Goal: Information Seeking & Learning: Learn about a topic

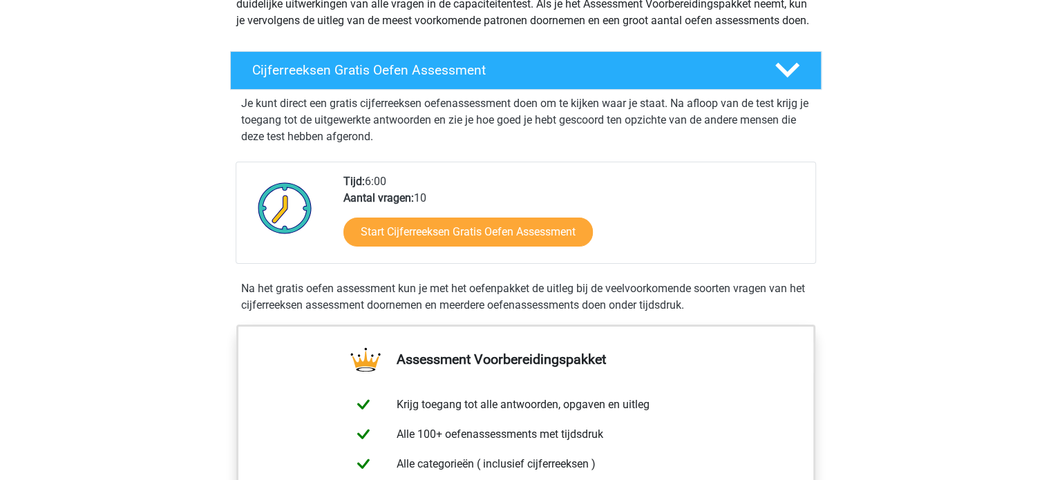
scroll to position [207, 0]
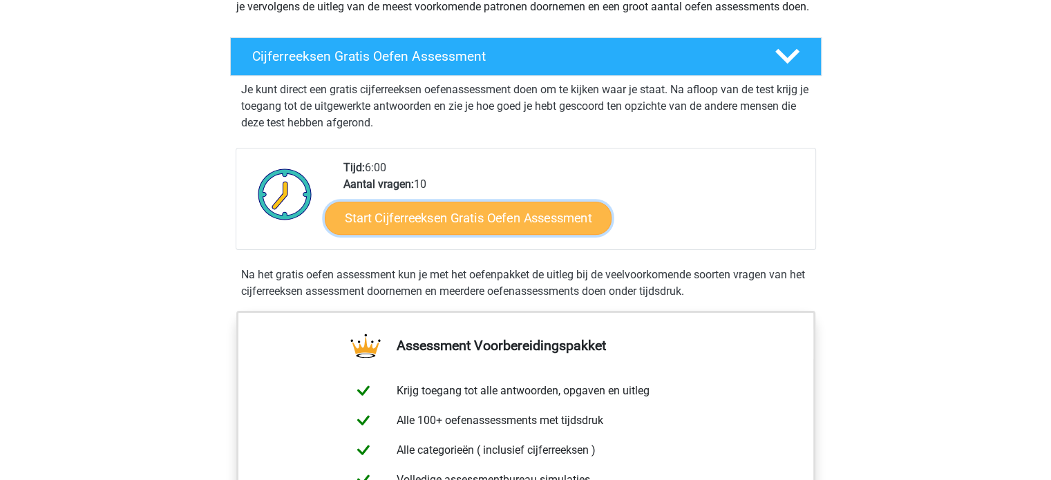
click at [529, 234] on link "Start Cijferreeksen Gratis Oefen Assessment" at bounding box center [468, 217] width 287 height 33
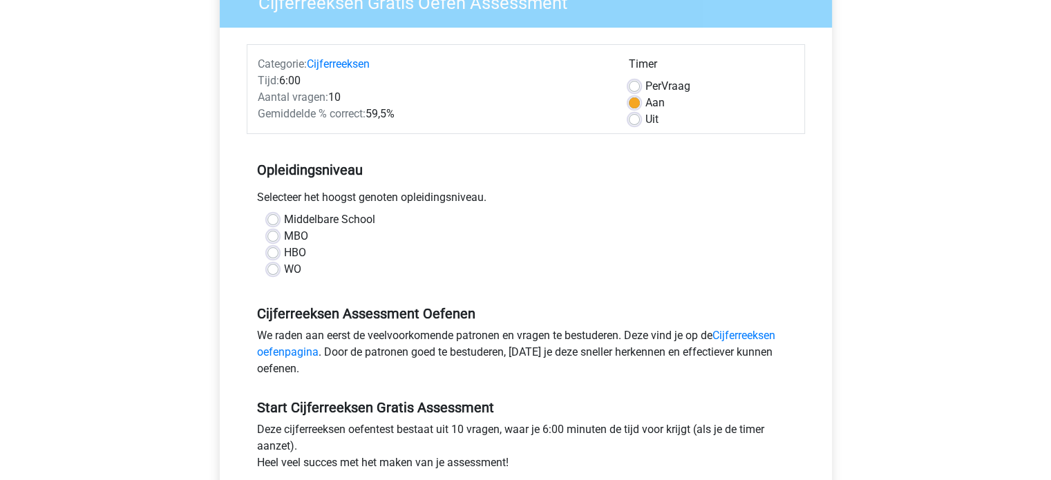
scroll to position [138, 0]
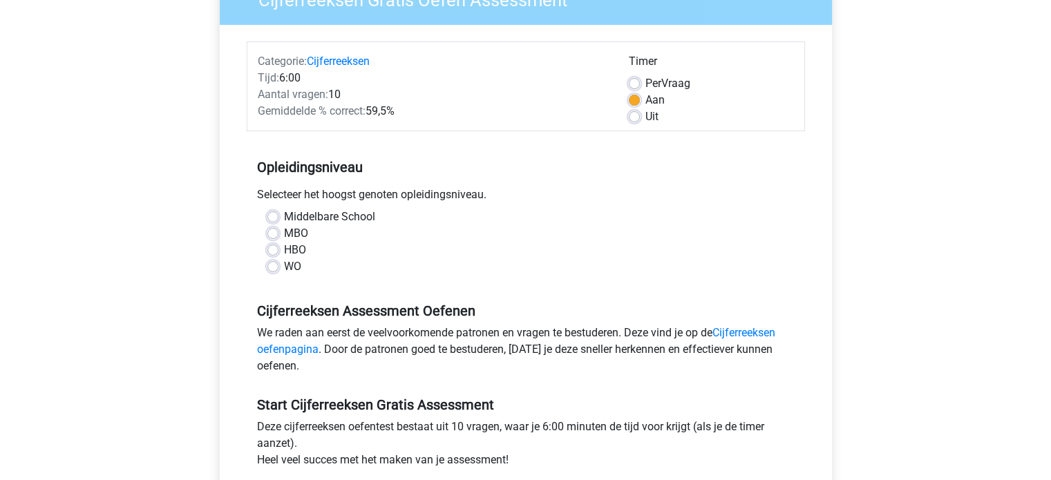
click at [284, 265] on label "WO" at bounding box center [292, 267] width 17 height 17
click at [271, 265] on input "WO" at bounding box center [273, 266] width 11 height 14
radio input "true"
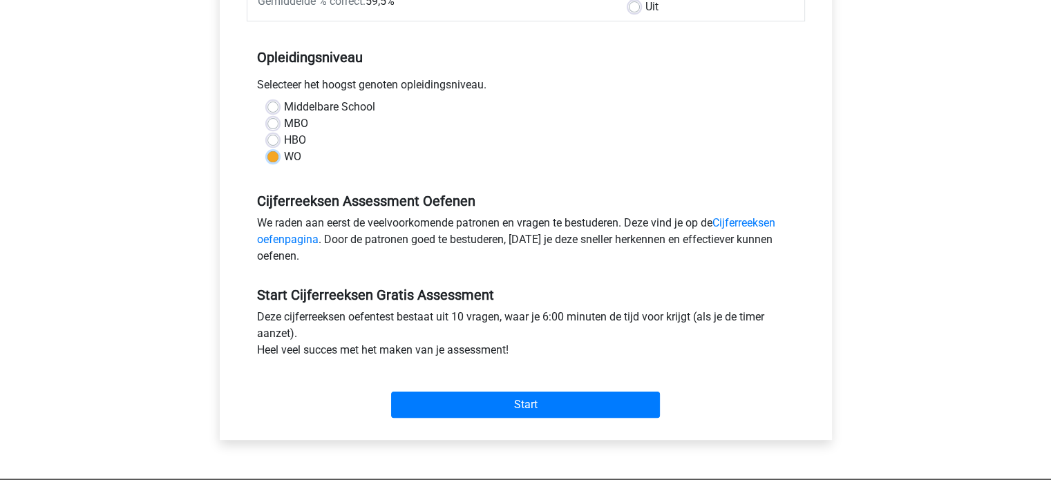
scroll to position [276, 0]
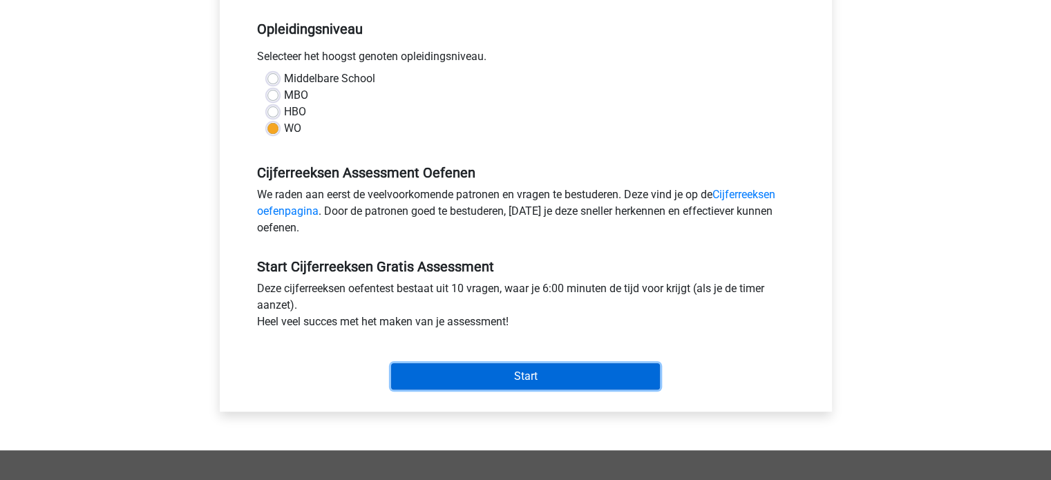
click at [556, 373] on input "Start" at bounding box center [525, 377] width 269 height 26
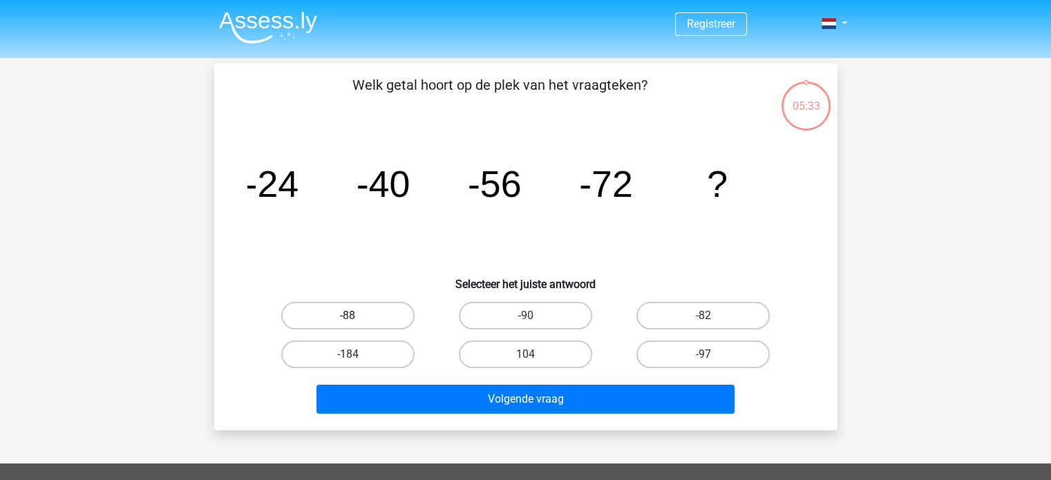
click at [373, 312] on label "-88" at bounding box center [347, 316] width 133 height 28
click at [357, 316] on input "-88" at bounding box center [352, 320] width 9 height 9
radio input "true"
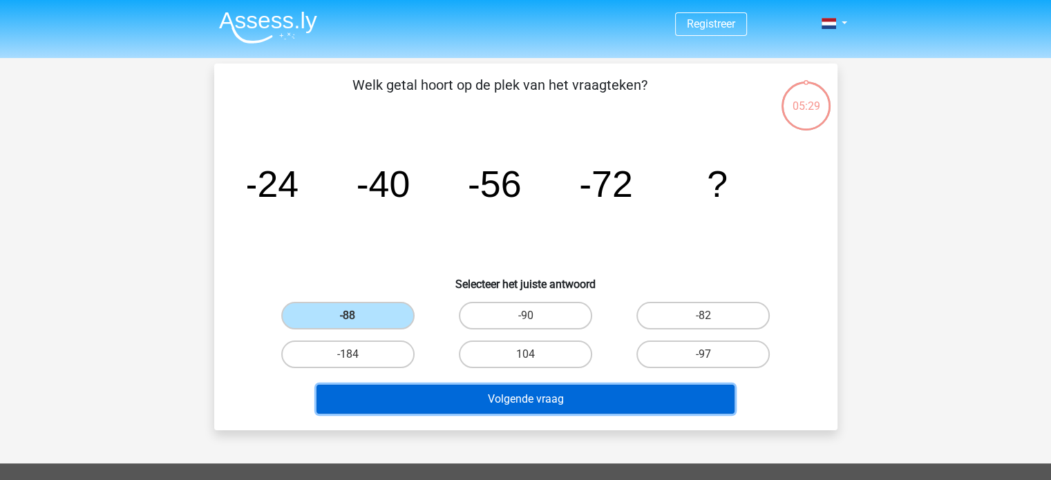
click at [534, 404] on button "Volgende vraag" at bounding box center [526, 399] width 418 height 29
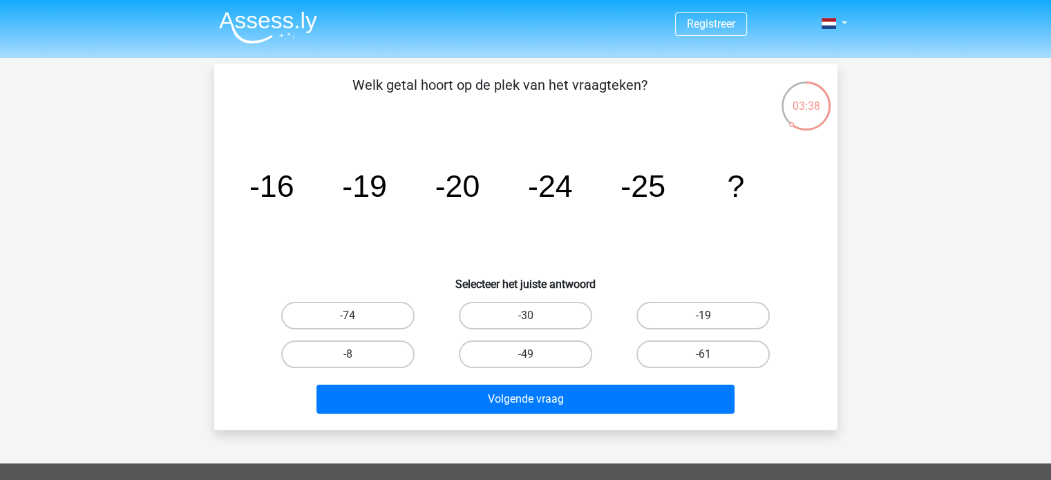
click at [713, 321] on label "-19" at bounding box center [703, 316] width 133 height 28
click at [713, 321] on input "-19" at bounding box center [708, 320] width 9 height 9
radio input "true"
click at [531, 311] on label "-30" at bounding box center [525, 316] width 133 height 28
click at [531, 316] on input "-30" at bounding box center [529, 320] width 9 height 9
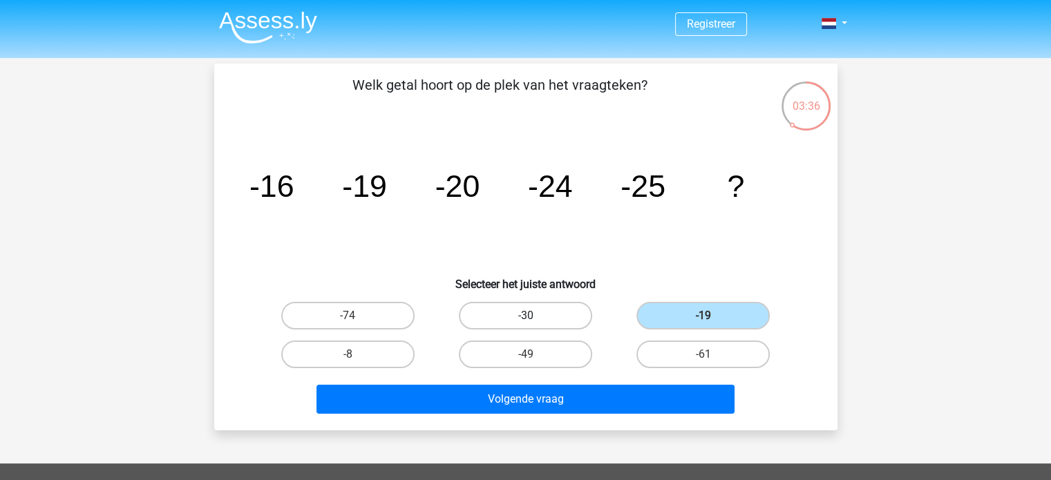
radio input "true"
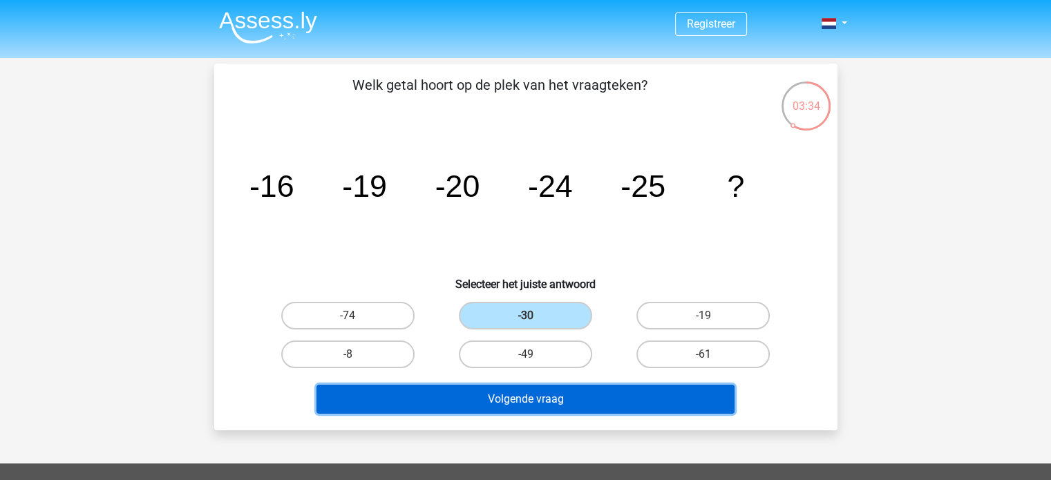
click at [555, 394] on button "Volgende vraag" at bounding box center [526, 399] width 418 height 29
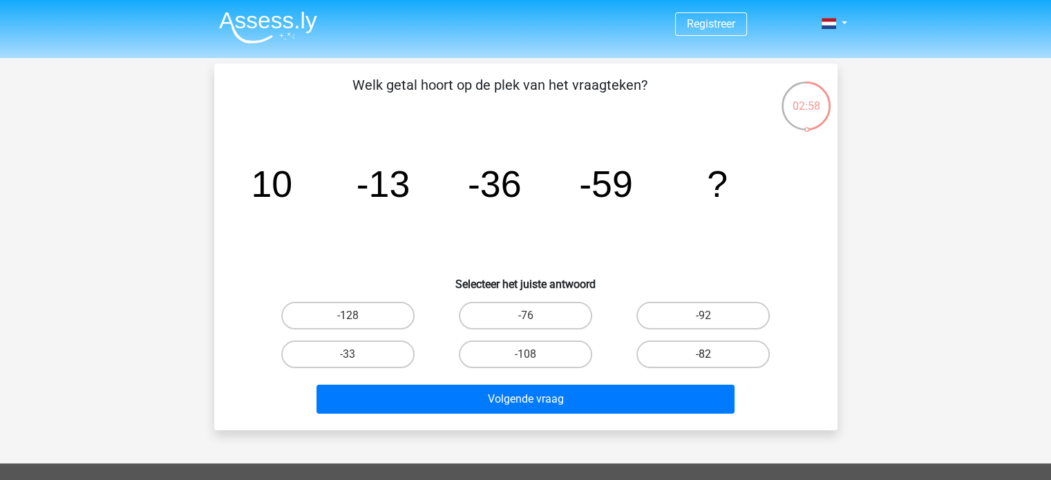
click at [688, 358] on label "-82" at bounding box center [703, 355] width 133 height 28
click at [704, 358] on input "-82" at bounding box center [708, 359] width 9 height 9
radio input "true"
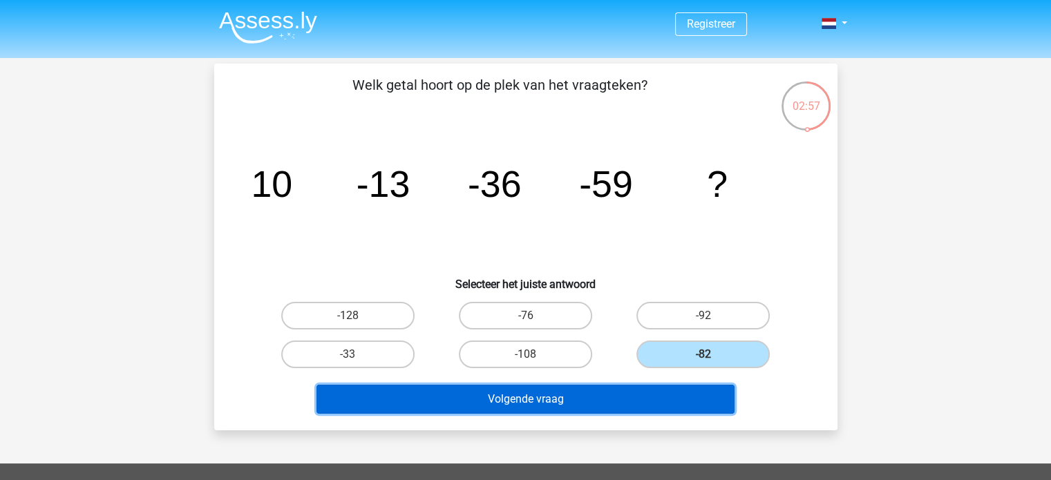
click at [668, 392] on button "Volgende vraag" at bounding box center [526, 399] width 418 height 29
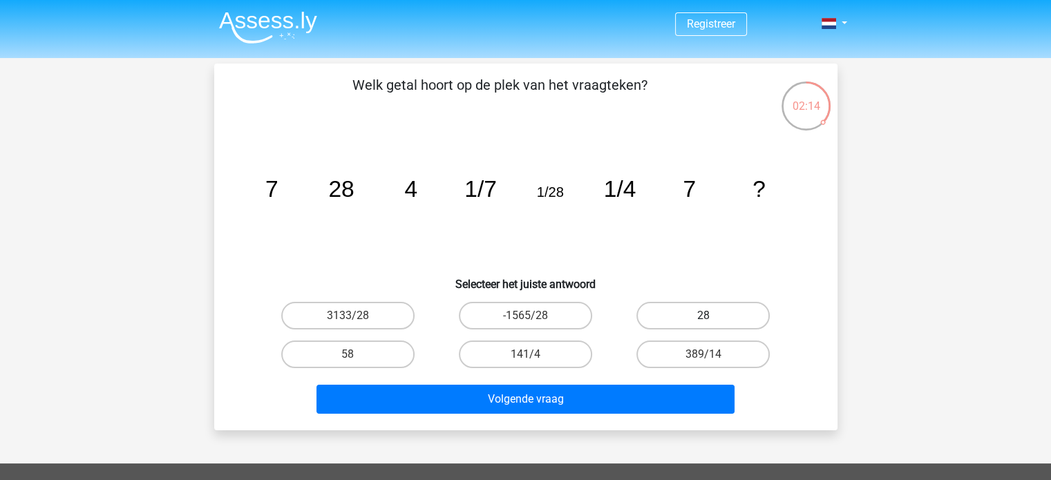
click at [718, 314] on label "28" at bounding box center [703, 316] width 133 height 28
click at [713, 316] on input "28" at bounding box center [708, 320] width 9 height 9
radio input "true"
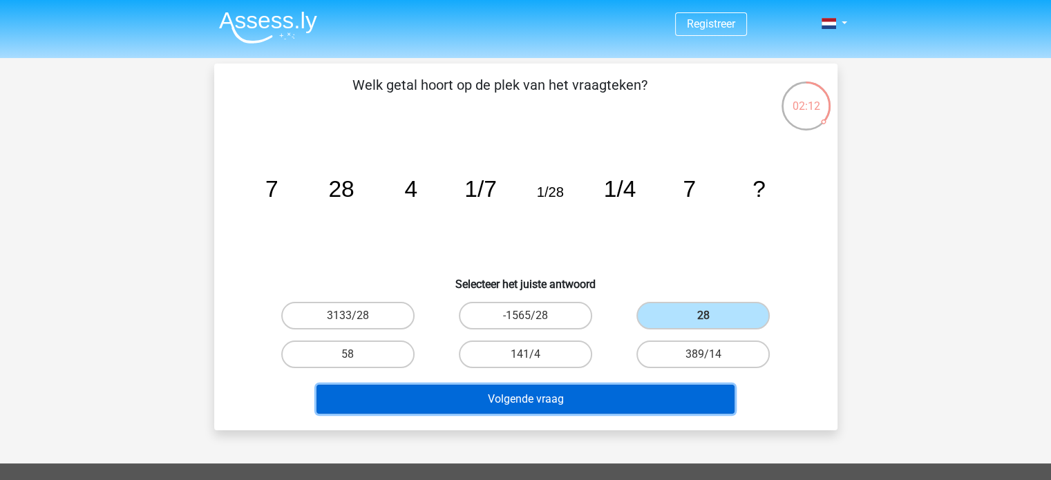
click at [694, 399] on button "Volgende vraag" at bounding box center [526, 399] width 418 height 29
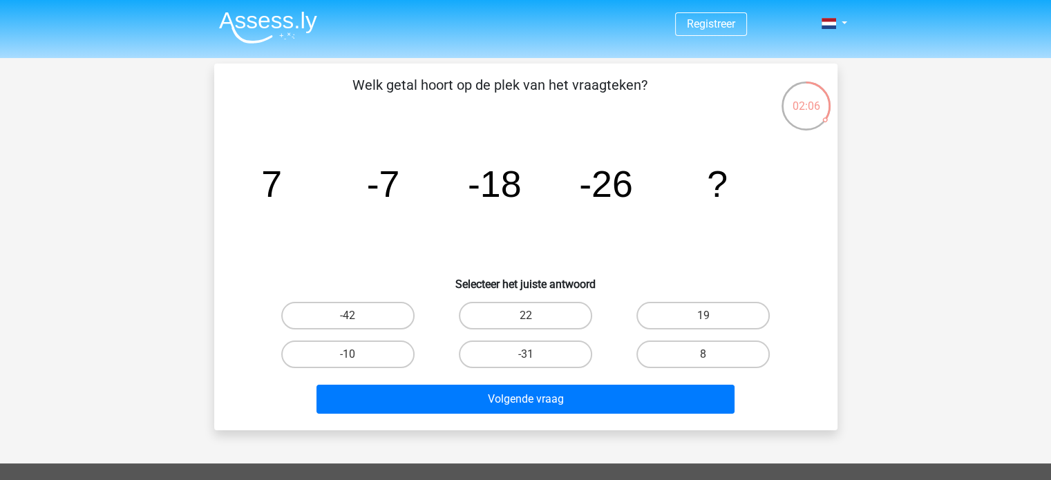
click at [524, 201] on icon "image/svg+xml 7 -7 -18 -26 ?" at bounding box center [525, 197] width 557 height 140
click at [620, 207] on icon "image/svg+xml 7 -7 -18 -26 ?" at bounding box center [525, 197] width 557 height 140
click at [554, 350] on label "-31" at bounding box center [525, 355] width 133 height 28
click at [534, 355] on input "-31" at bounding box center [529, 359] width 9 height 9
radio input "true"
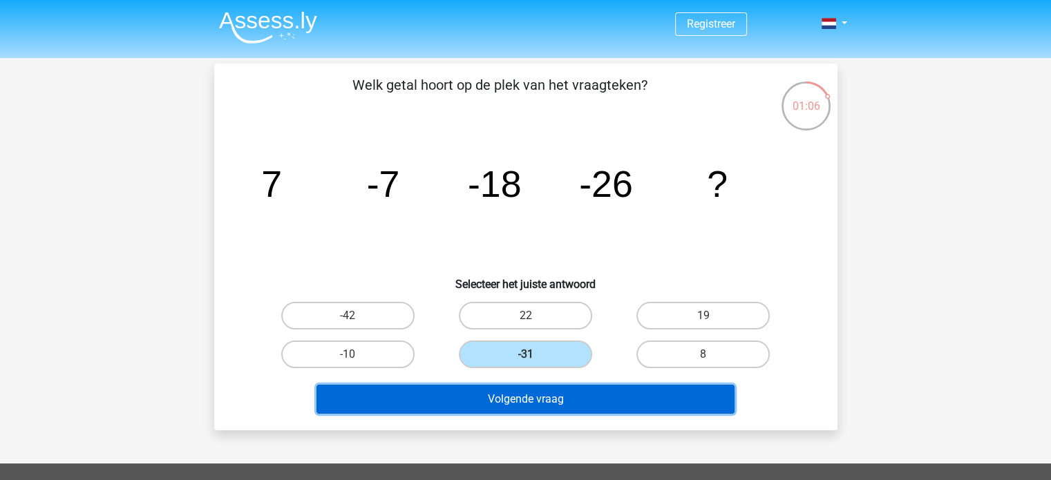
click at [563, 403] on button "Volgende vraag" at bounding box center [526, 399] width 418 height 29
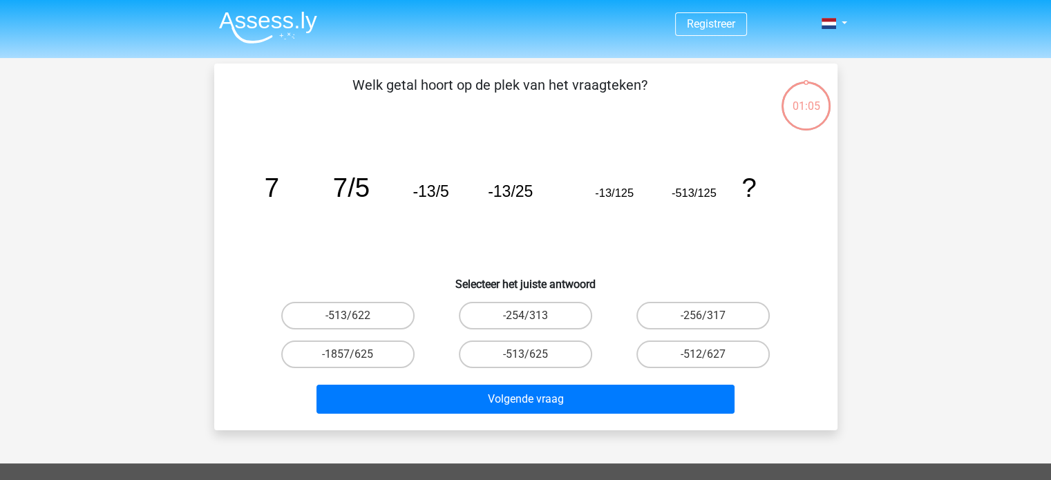
scroll to position [64, 0]
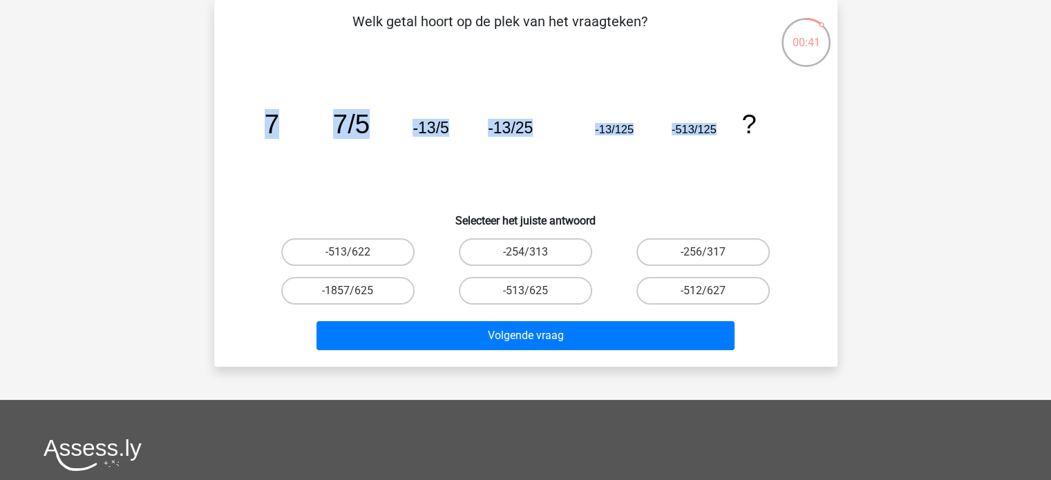
drag, startPoint x: 725, startPoint y: 122, endPoint x: 256, endPoint y: 132, distance: 468.8
click at [256, 132] on icon "image/svg+xml 7 7/5 -13/5 -13/25 -13/125 -513/125 ?" at bounding box center [525, 134] width 557 height 140
click at [639, 165] on icon "image/svg+xml 7 7/5 -13/5 -13/25 -13/125 -513/125 ?" at bounding box center [525, 134] width 557 height 140
click at [274, 176] on icon "image/svg+xml 7 7/5 -13/5 -13/25 -13/125 -513/125 ?" at bounding box center [525, 134] width 557 height 140
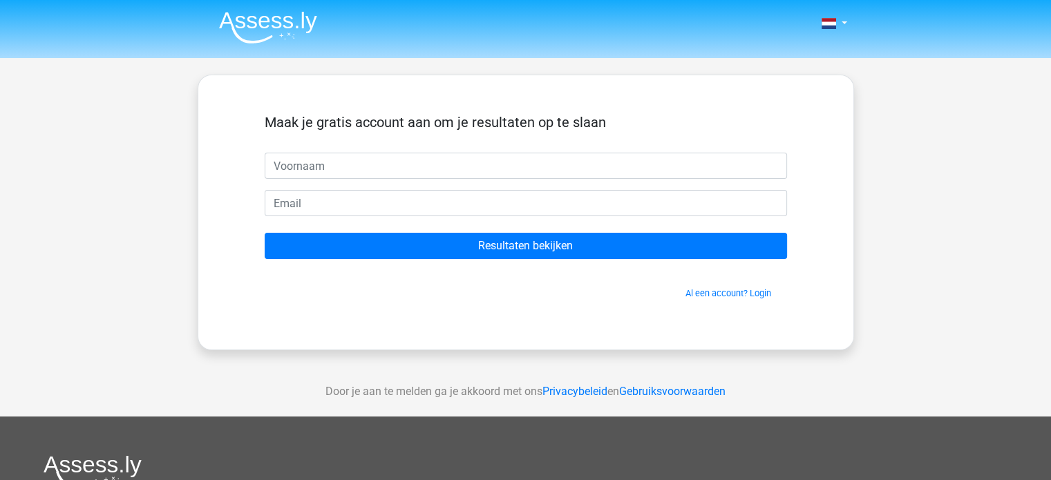
click at [528, 167] on input "text" at bounding box center [526, 166] width 523 height 26
type input "ebru"
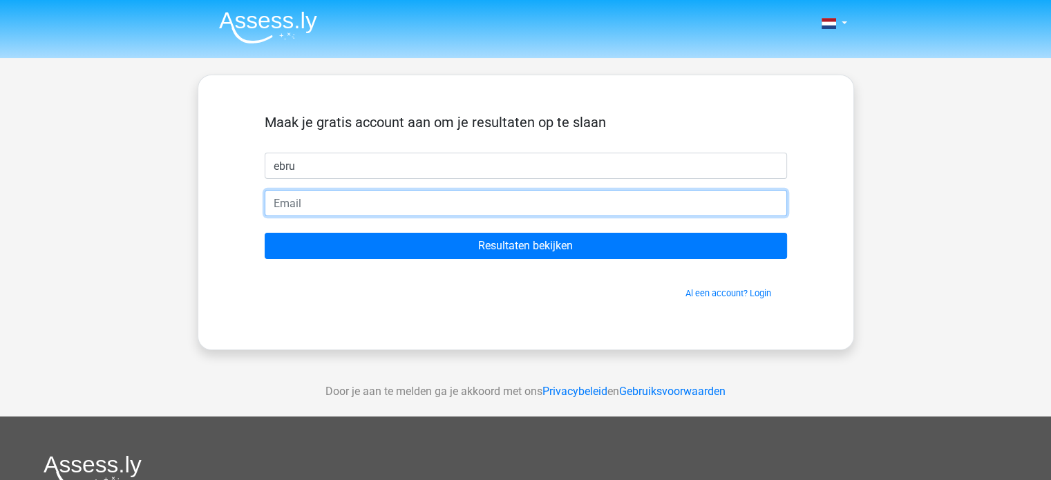
click at [500, 209] on input "email" at bounding box center [526, 203] width 523 height 26
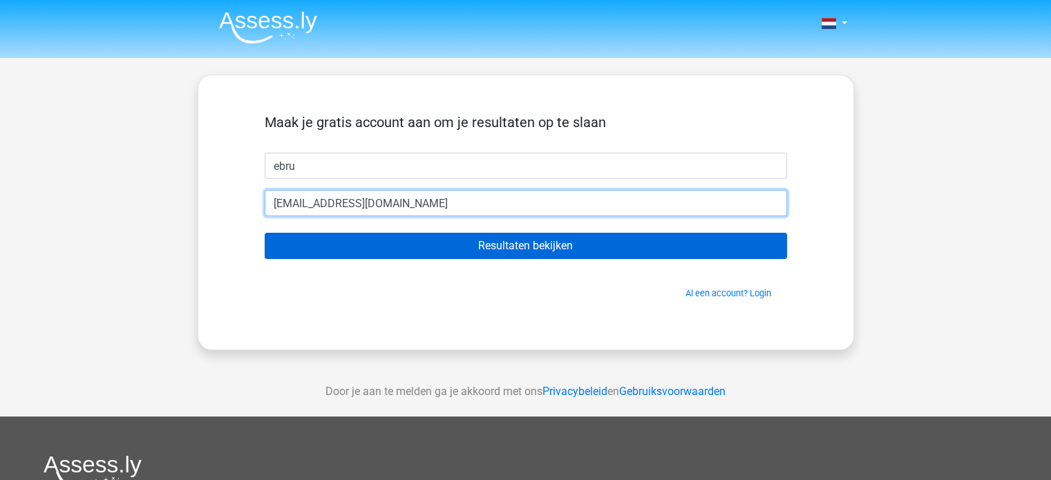
type input "[EMAIL_ADDRESS][DOMAIN_NAME]"
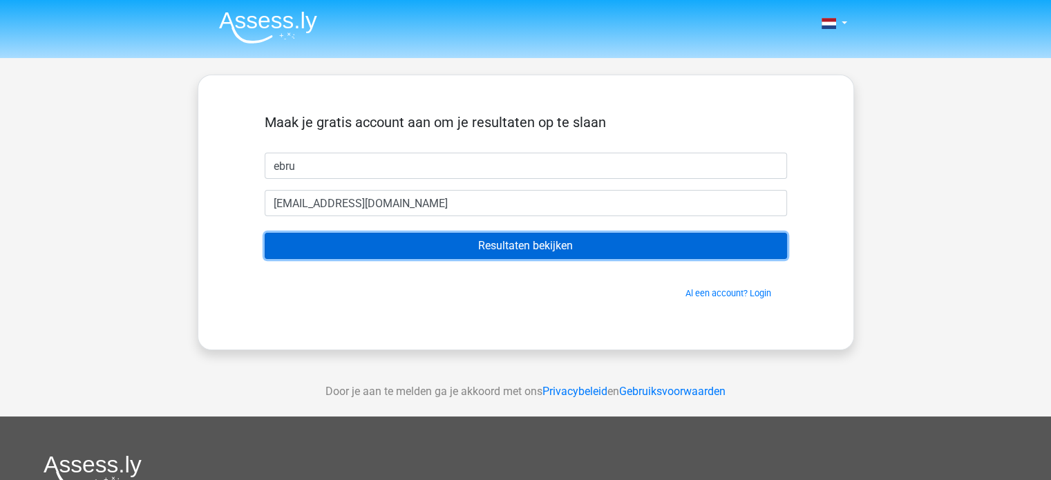
click at [561, 245] on input "Resultaten bekijken" at bounding box center [526, 246] width 523 height 26
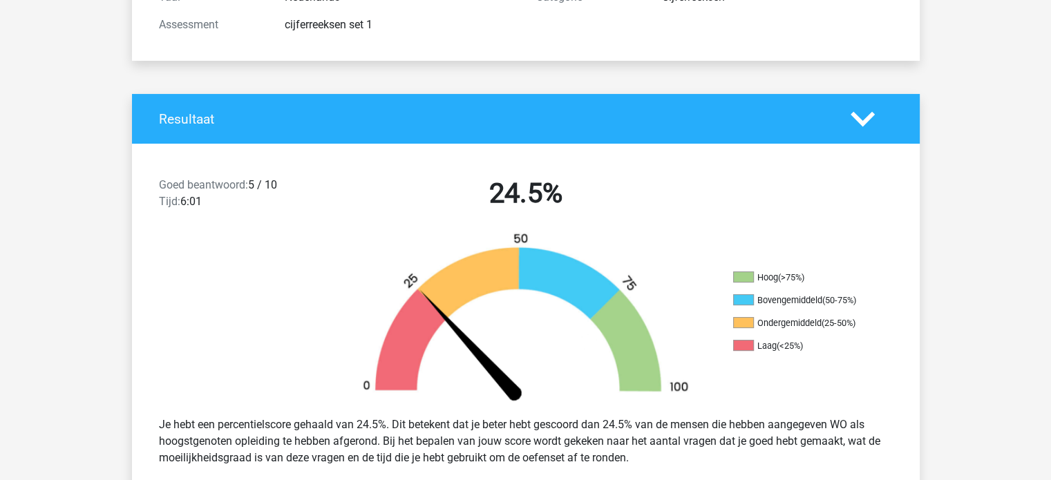
scroll to position [276, 0]
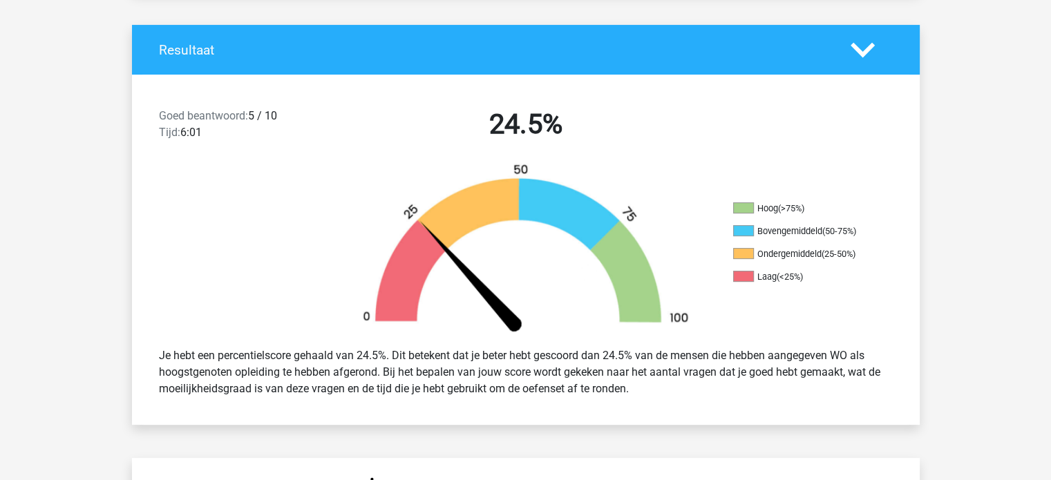
click at [274, 113] on div "Goed beantwoord: 5 / 10 Tijd: 6:01" at bounding box center [243, 127] width 189 height 39
click at [262, 118] on div "Goed beantwoord: 5 / 10 Tijd: 6:01" at bounding box center [243, 127] width 189 height 39
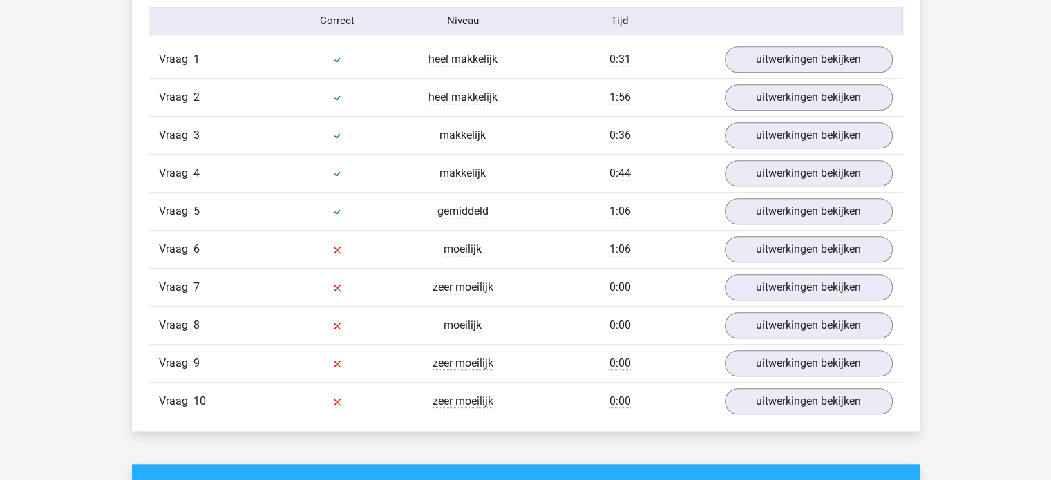
scroll to position [1175, 0]
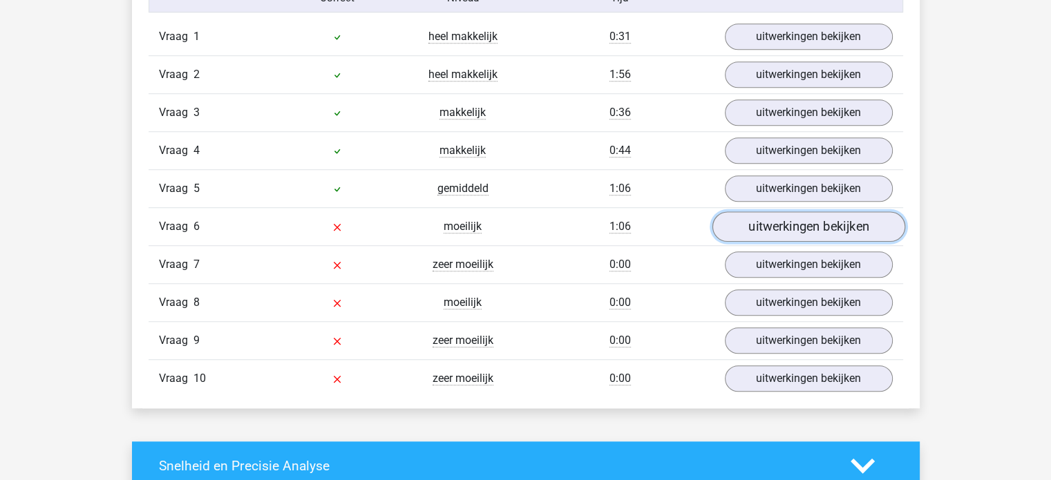
click at [768, 218] on link "uitwerkingen bekijken" at bounding box center [808, 227] width 193 height 30
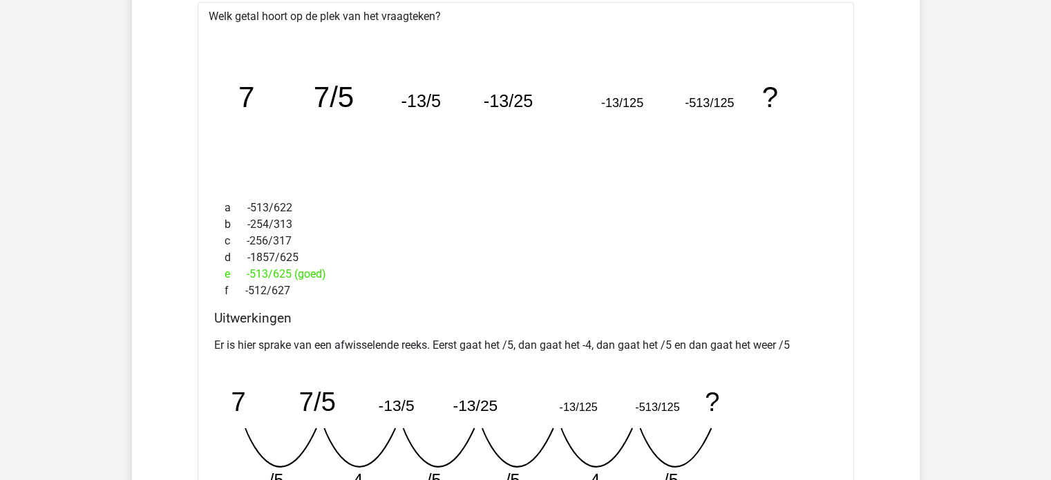
scroll to position [1382, 0]
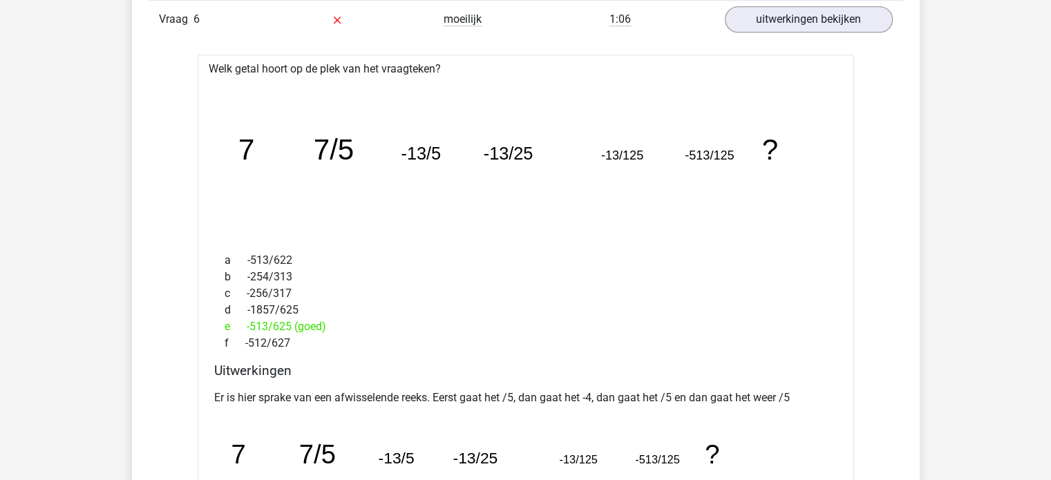
click at [216, 60] on div "Welk getal hoort op de plek van het vraagteken? image/svg+xml 7 7/5 -13/5 -13/2…" at bounding box center [526, 340] width 657 height 571
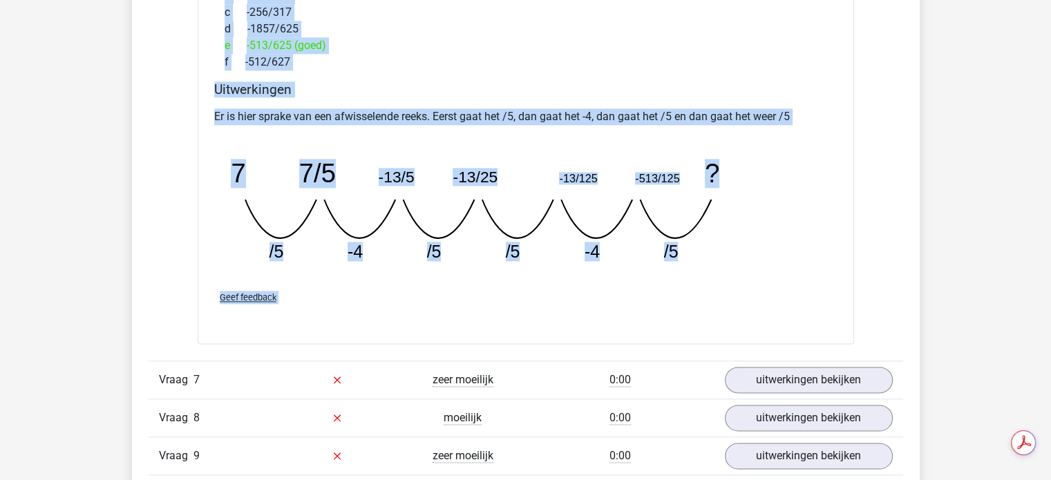
scroll to position [1728, 0]
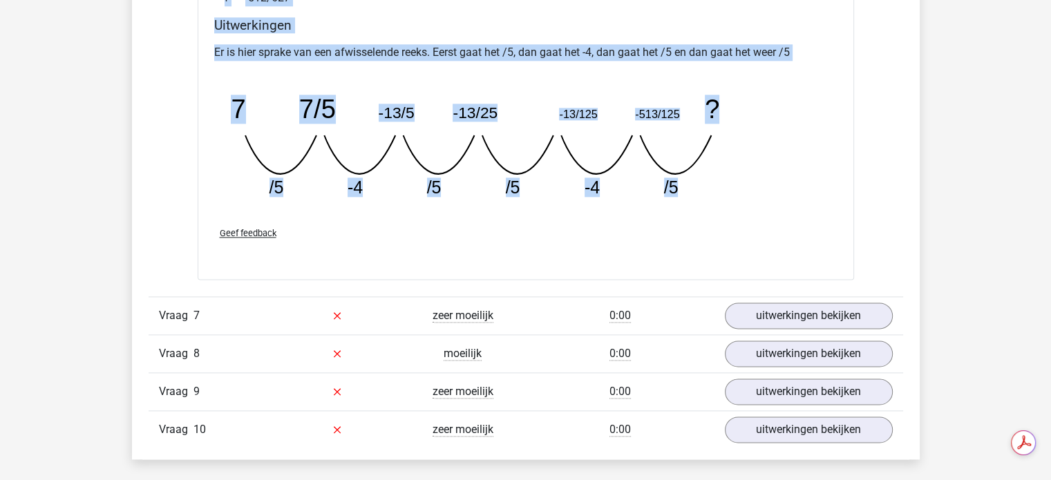
drag, startPoint x: 205, startPoint y: 59, endPoint x: 702, endPoint y: 200, distance: 517.1
copy div "Welk getal hoort op de plek van het vraagteken? image/svg+xml 7 7/5 -13/5 -13/2…"
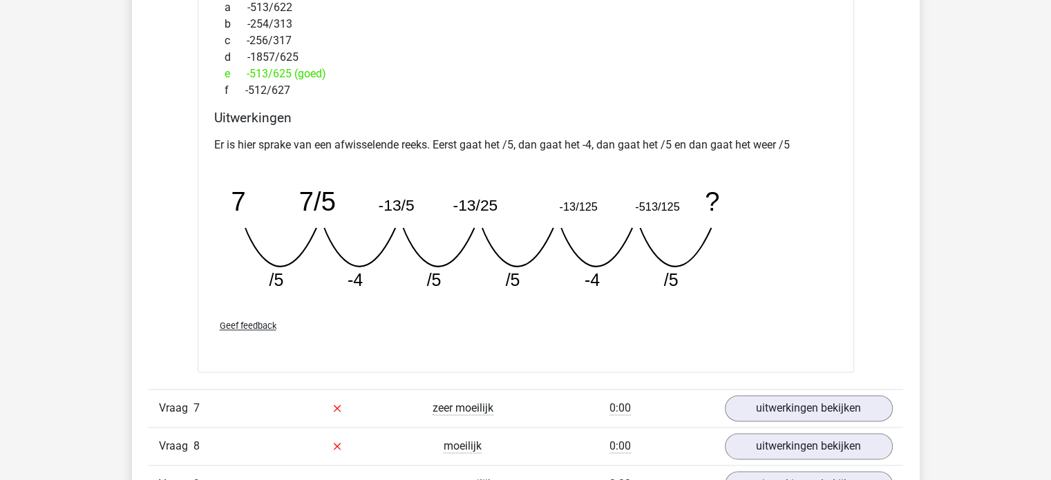
scroll to position [1659, 0]
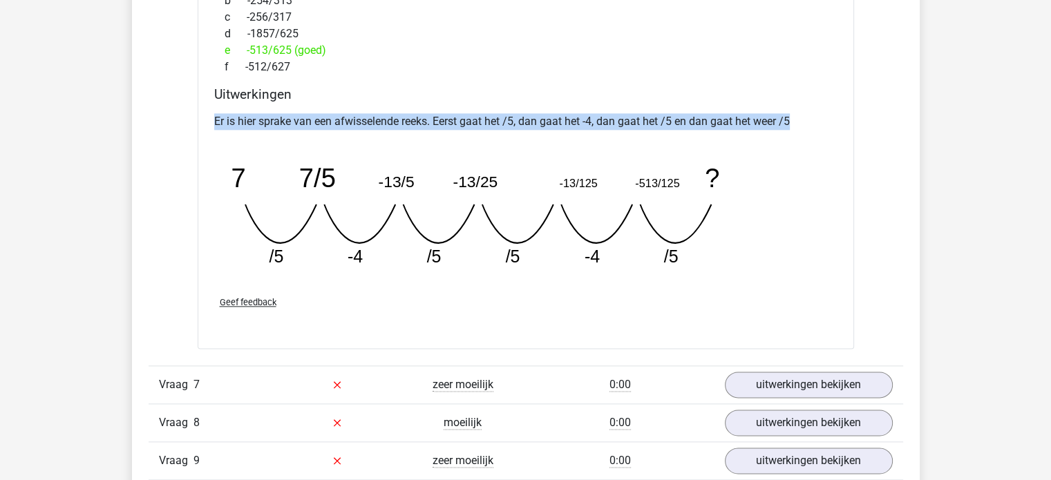
drag, startPoint x: 228, startPoint y: 112, endPoint x: 799, endPoint y: 113, distance: 571.0
click at [799, 111] on div "Welk getal hoort op de plek van het vraagteken? image/svg+xml 7 7/5 -13/5 -13/2…" at bounding box center [526, 63] width 657 height 571
click at [822, 86] on h4 "Uitwerkingen" at bounding box center [525, 94] width 623 height 16
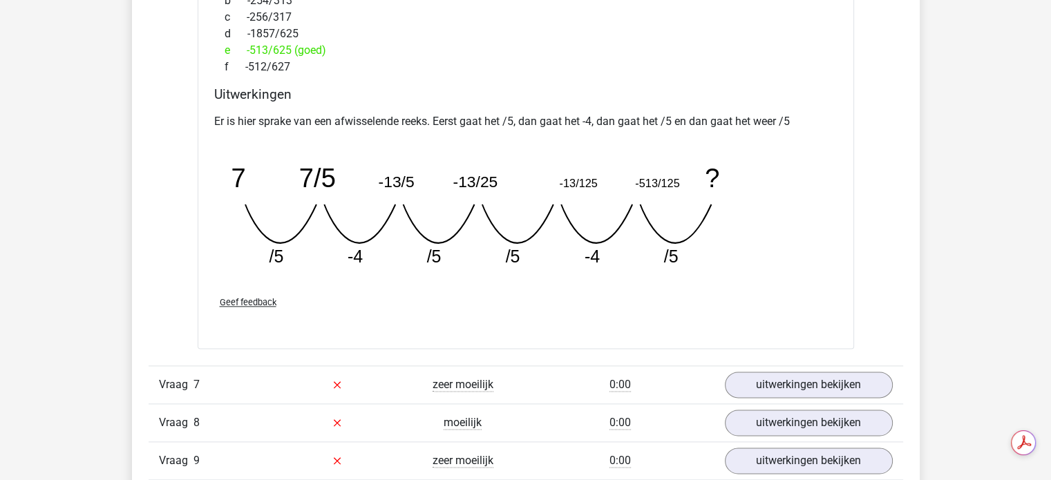
scroll to position [0, 0]
drag, startPoint x: 605, startPoint y: 265, endPoint x: 619, endPoint y: 260, distance: 15.3
click at [606, 265] on icon "image/svg+xml 7 7/5 -13/5 -13/25 -13/125 -513/125 ? /5 -4 /5 /5 -4" at bounding box center [490, 210] width 553 height 138
click at [676, 271] on icon "image/svg+xml 7 7/5 -13/5 -13/25 -13/125 -513/125 ? /5 -4 /5 /5 -4" at bounding box center [490, 210] width 553 height 138
click at [755, 243] on icon "image/svg+xml 7 7/5 -13/5 -13/25 -13/125 -513/125 ? /5 -4 /5 /5 -4" at bounding box center [490, 210] width 553 height 138
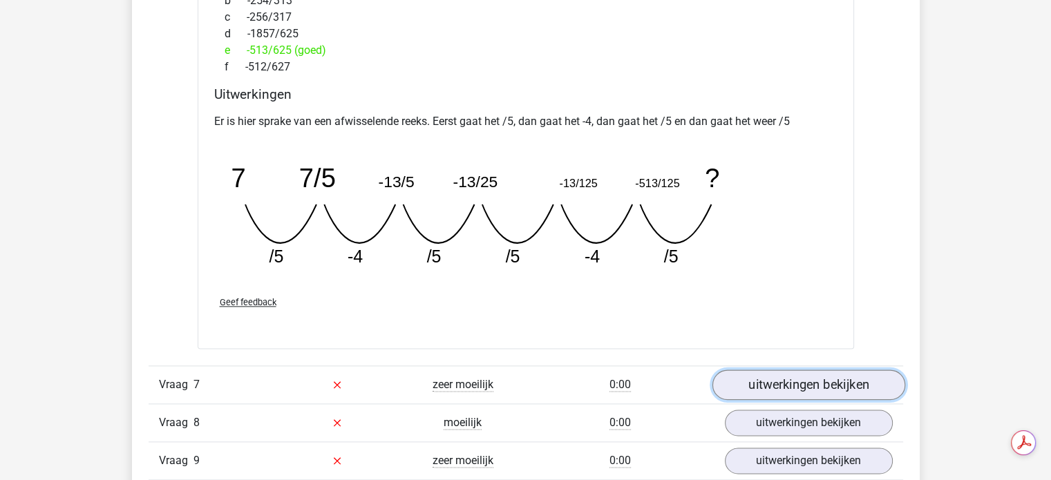
click at [808, 377] on link "uitwerkingen bekijken" at bounding box center [808, 385] width 193 height 30
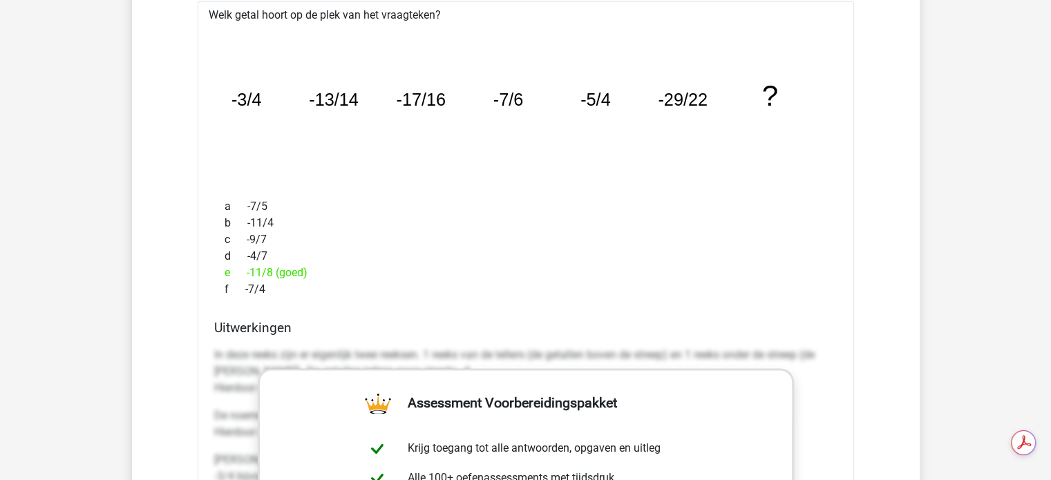
scroll to position [2005, 0]
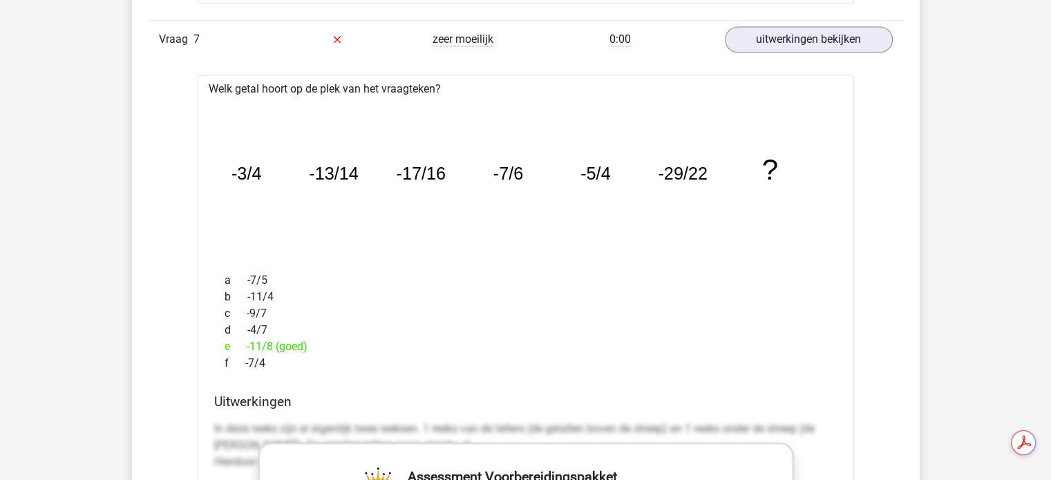
drag, startPoint x: 208, startPoint y: 80, endPoint x: 306, endPoint y: 356, distance: 292.7
click at [304, 359] on div "Welk getal hoort op de plek van het vraagteken? image/svg+xml -3/4 -13/14 -17/1…" at bounding box center [526, 485] width 657 height 820
copy div "Welk getal hoort op de plek van het vraagteken? image/svg+xml -3/4 -13/14 -17/1…"
click at [666, 306] on div "c -9/7" at bounding box center [525, 314] width 623 height 17
drag, startPoint x: 257, startPoint y: 179, endPoint x: 308, endPoint y: 187, distance: 51.1
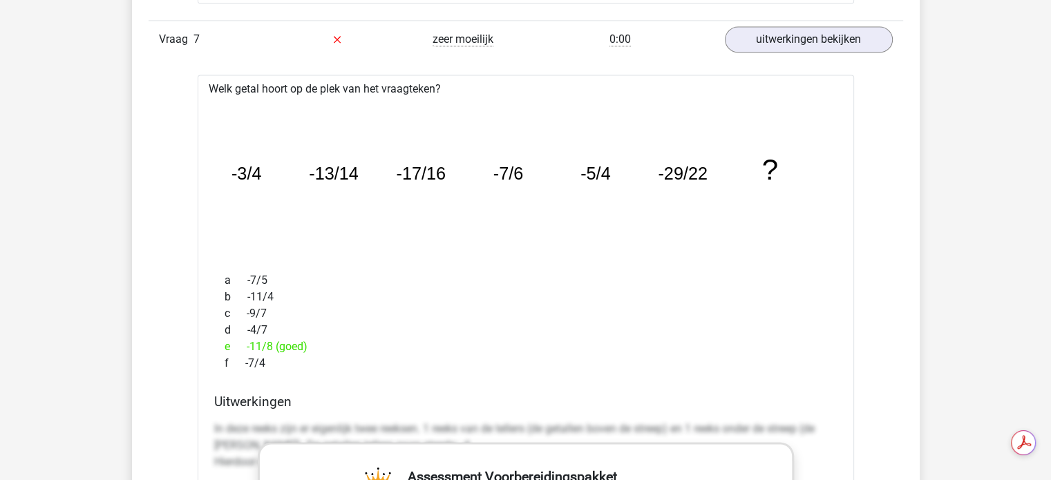
click at [306, 189] on icon "image/svg+xml -3/4 -13/14 -17/16 -7/6 -5/4 -29/22 ?" at bounding box center [526, 179] width 612 height 153
click at [356, 191] on icon "image/svg+xml -3/4 -13/14 -17/16 -7/6 -5/4 -29/22 ?" at bounding box center [526, 179] width 612 height 153
click at [460, 229] on icon "image/svg+xml -3/4 -13/14 -17/16 -7/6 -5/4 -29/22 ?" at bounding box center [526, 179] width 612 height 153
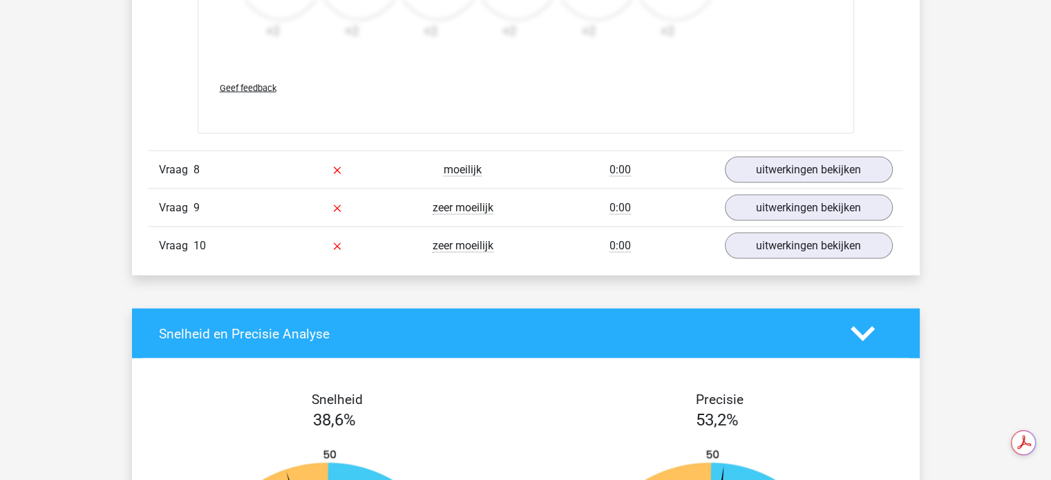
scroll to position [2765, 0]
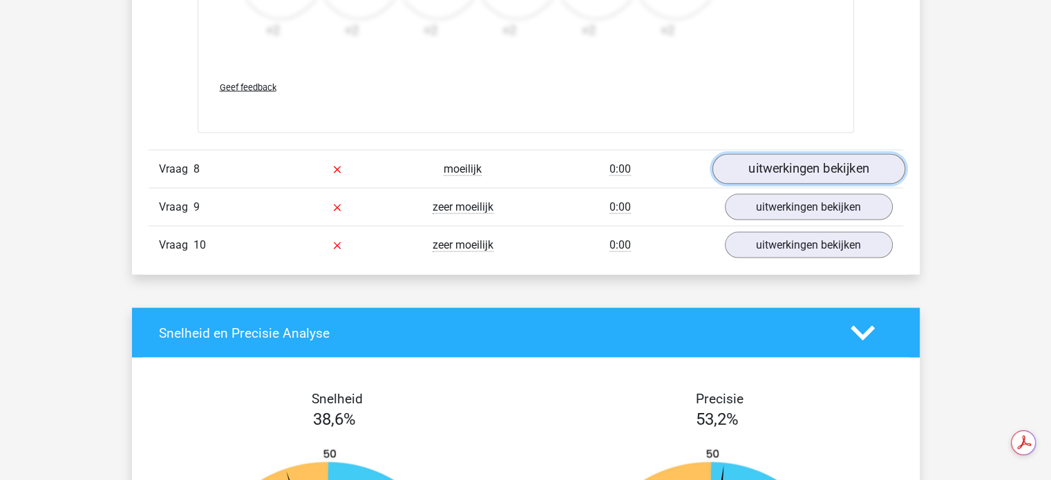
click at [762, 173] on link "uitwerkingen bekijken" at bounding box center [808, 169] width 193 height 30
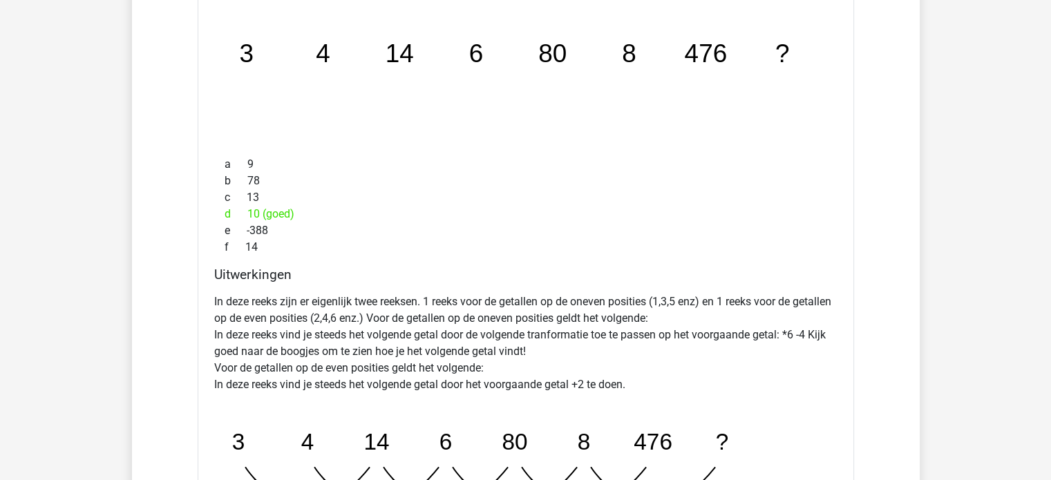
scroll to position [3041, 0]
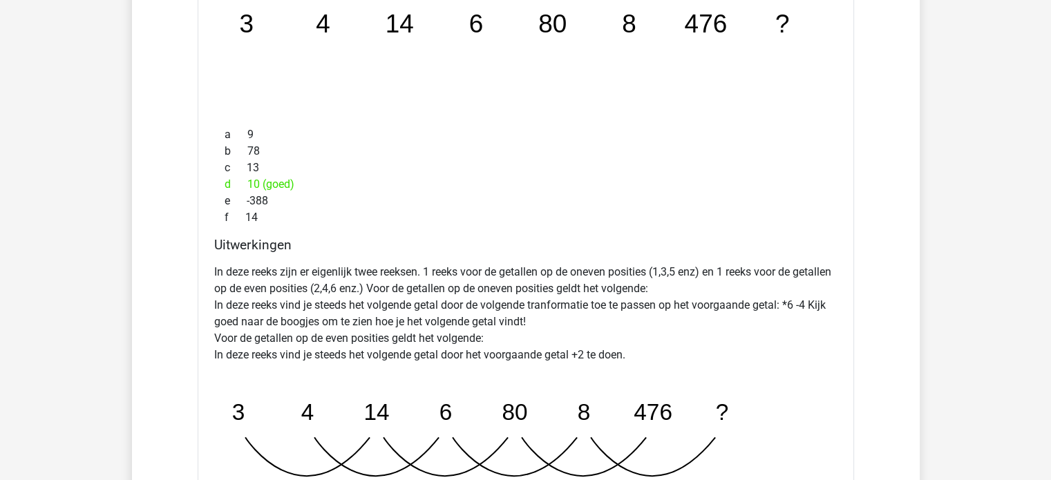
click at [264, 181] on div "d 10 (goed)" at bounding box center [525, 184] width 623 height 17
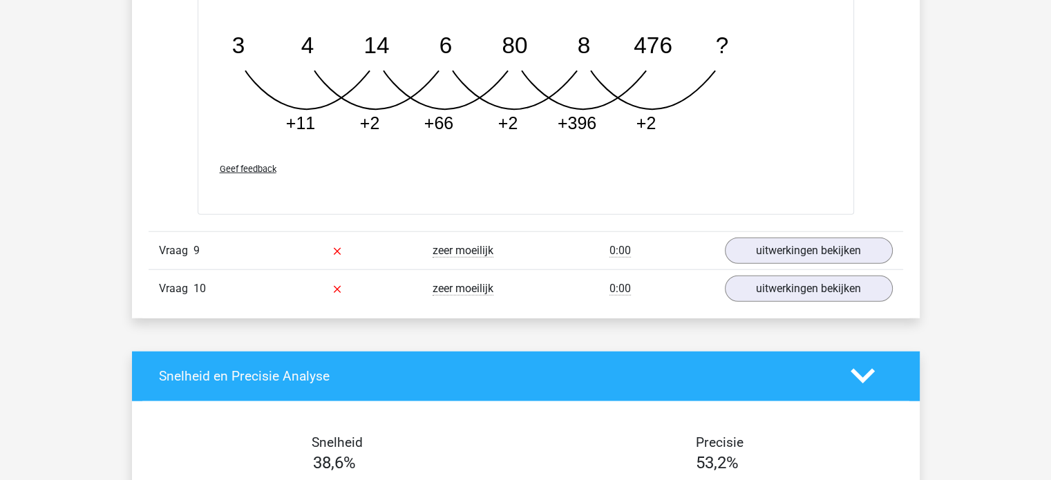
scroll to position [3594, 0]
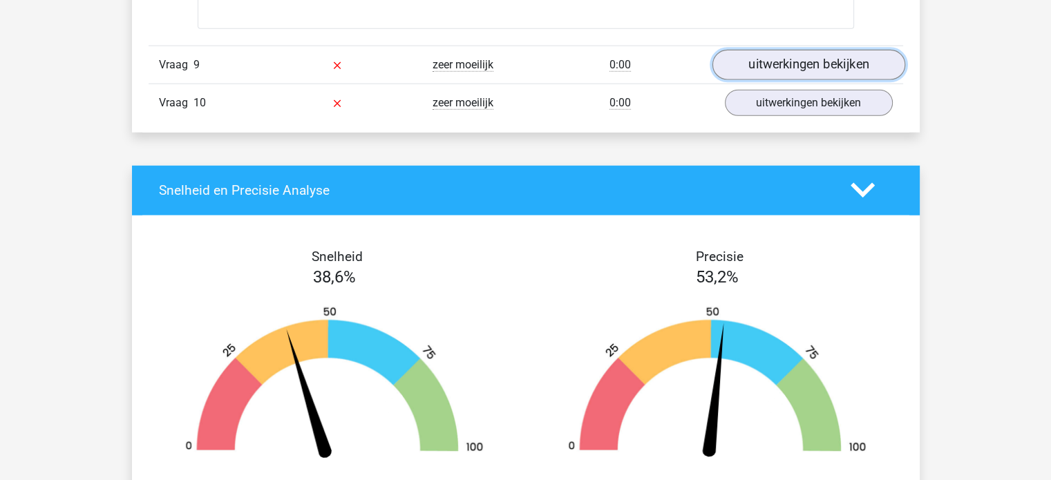
click at [794, 67] on link "uitwerkingen bekijken" at bounding box center [808, 65] width 193 height 30
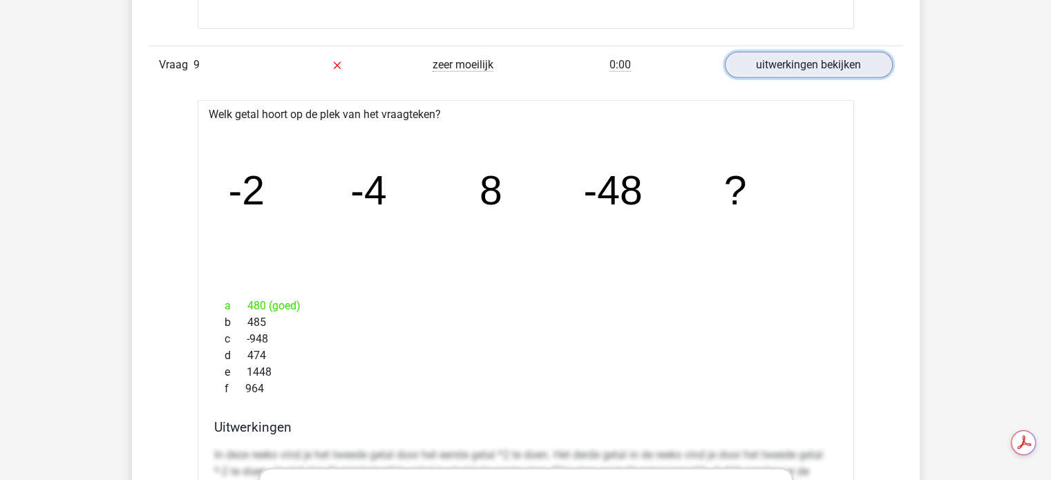
scroll to position [0, 0]
drag, startPoint x: 207, startPoint y: 143, endPoint x: 656, endPoint y: 397, distance: 515.4
click at [740, 259] on icon "image/svg+xml -2 -4 8 -48 ?" at bounding box center [526, 205] width 612 height 153
click at [619, 274] on icon "image/svg+xml -2 -4 8 -48 ?" at bounding box center [526, 205] width 612 height 153
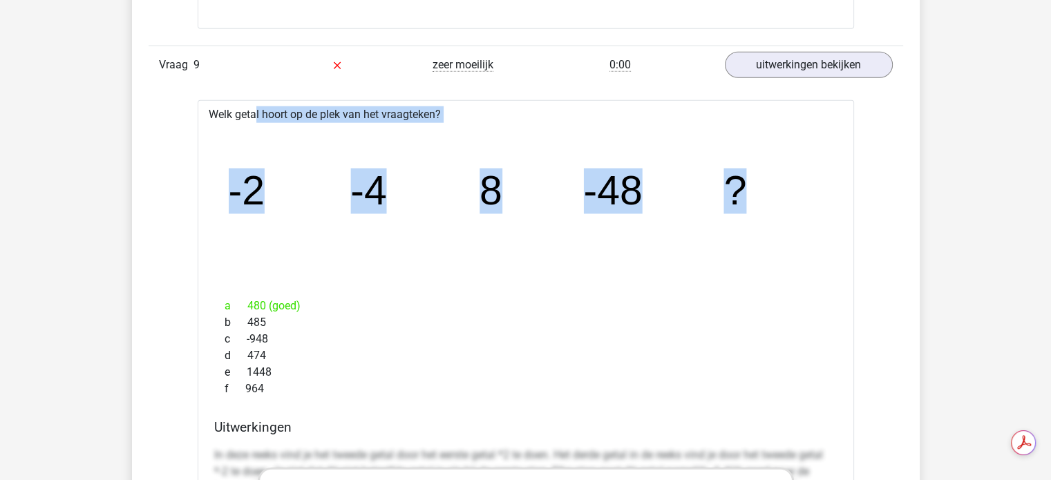
drag, startPoint x: 205, startPoint y: 104, endPoint x: 762, endPoint y: 180, distance: 562.3
copy div "Welk getal hoort op de plek van het vraagteken? image/svg+xml -2 -4 8 -48 ?"
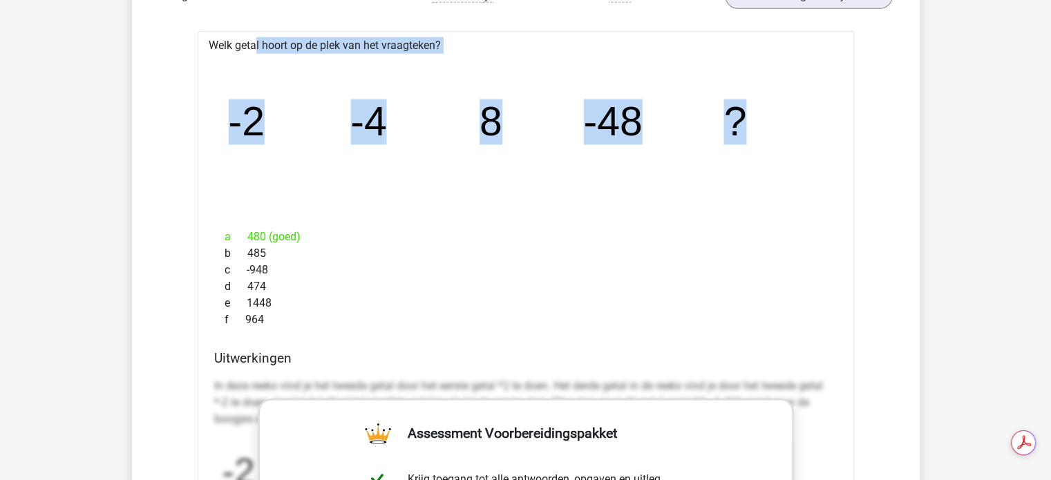
click at [268, 143] on icon "image/svg+xml -2 -4 8 -48 ?" at bounding box center [526, 135] width 612 height 153
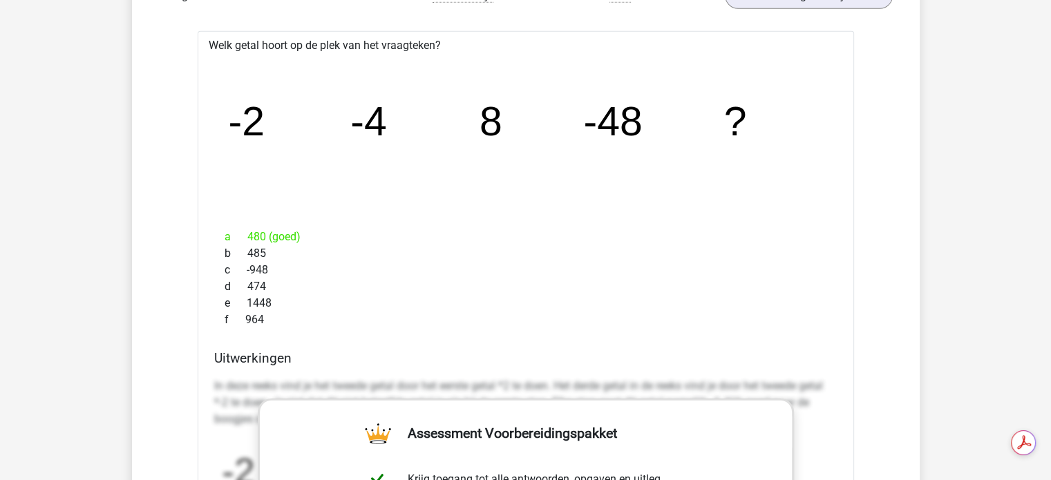
click at [376, 137] on tspan "-4" at bounding box center [368, 123] width 37 height 46
click at [216, 142] on div "image/svg+xml -2 -4 8 -48 ?" at bounding box center [526, 136] width 635 height 165
click at [385, 149] on icon "image/svg+xml -2 -4 8 -48 ?" at bounding box center [526, 135] width 612 height 153
click at [478, 135] on icon "image/svg+xml -2 -4 8 -48 ?" at bounding box center [526, 135] width 612 height 153
click at [505, 140] on icon "image/svg+xml -2 -4 8 -48 ?" at bounding box center [526, 135] width 612 height 153
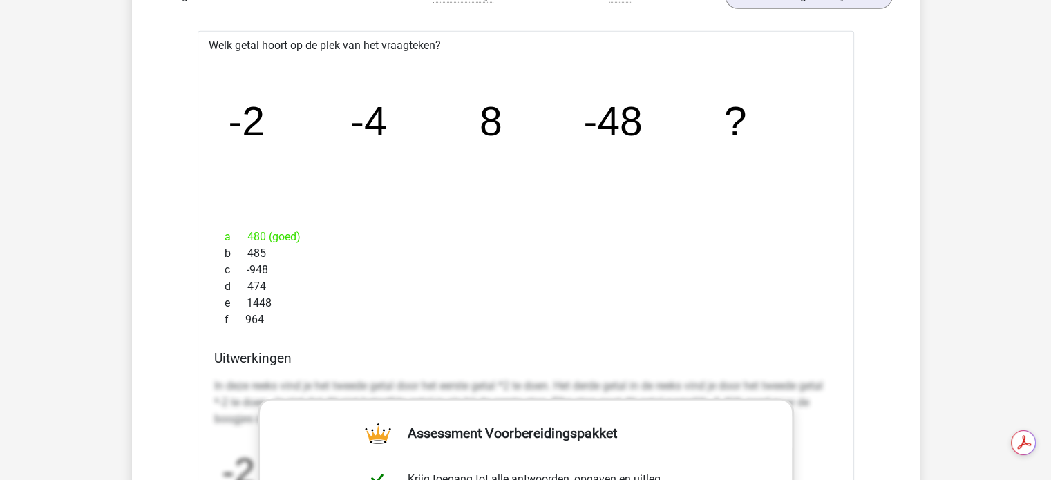
click at [496, 135] on tspan "8" at bounding box center [491, 123] width 23 height 46
click at [376, 136] on tspan "-4" at bounding box center [368, 123] width 37 height 46
click at [490, 131] on tspan "8" at bounding box center [491, 123] width 23 height 46
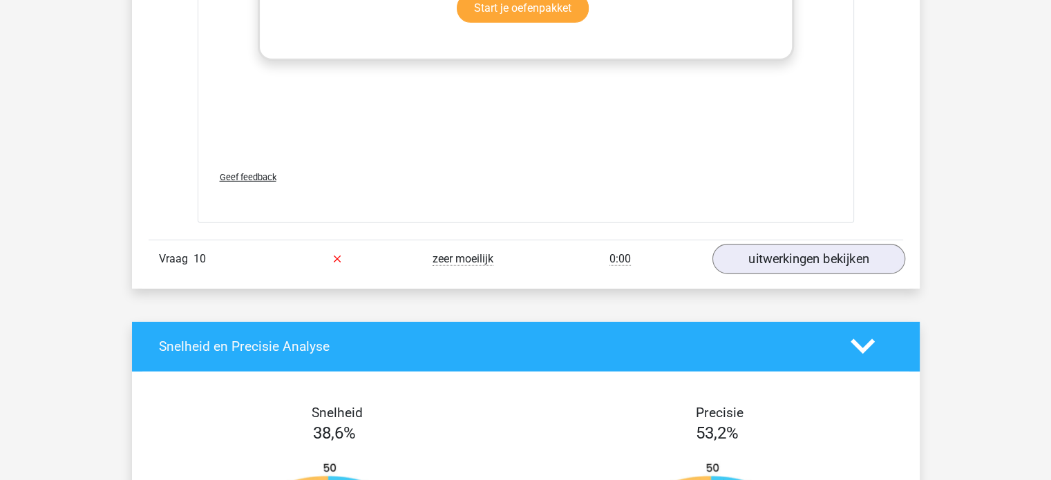
scroll to position [4286, 0]
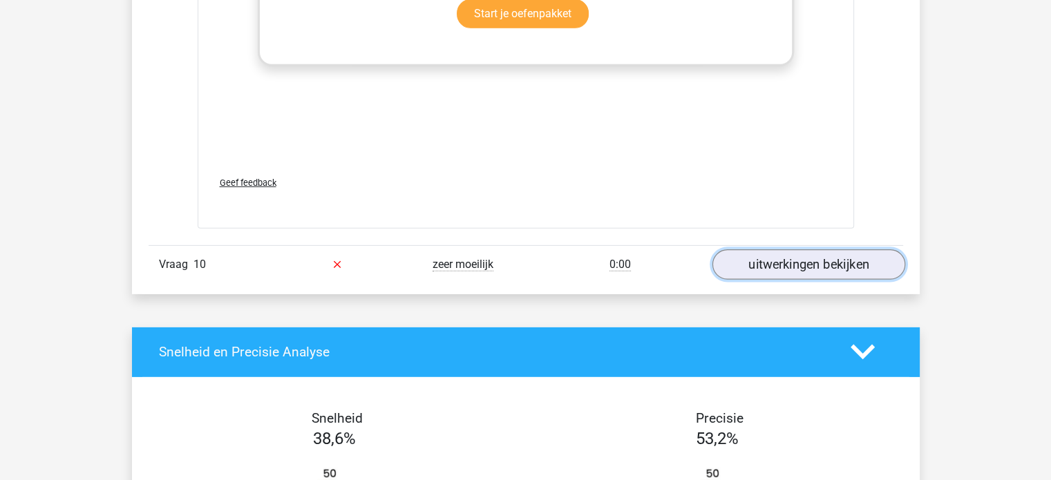
click at [800, 254] on link "uitwerkingen bekijken" at bounding box center [808, 265] width 193 height 30
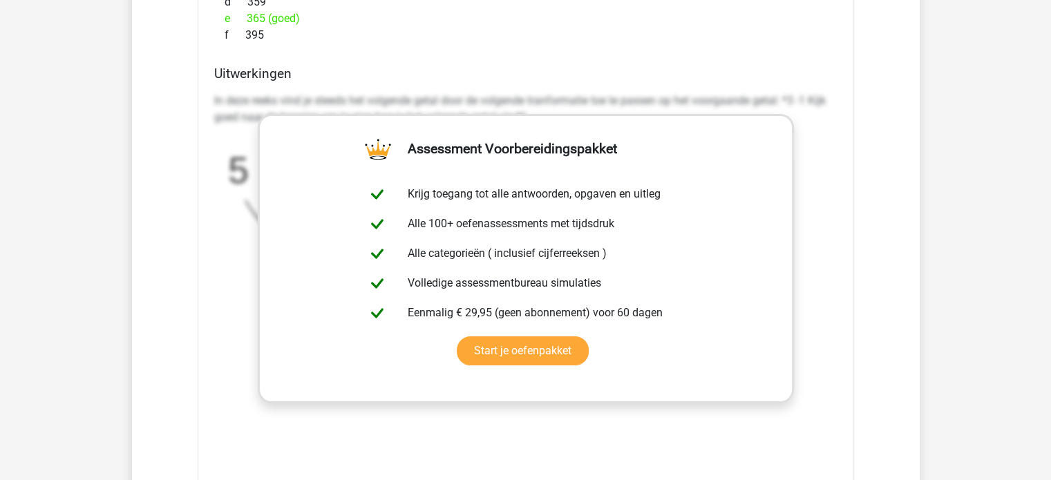
scroll to position [4806, 0]
